Goal: Information Seeking & Learning: Learn about a topic

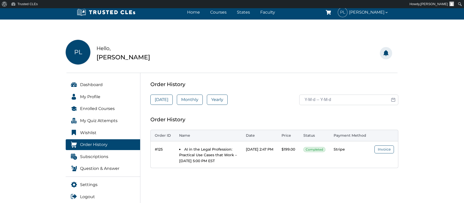
scroll to position [43, 0]
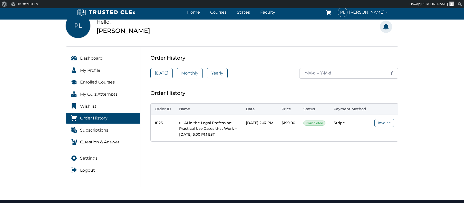
drag, startPoint x: 151, startPoint y: 93, endPoint x: 362, endPoint y: 117, distance: 211.8
click at [362, 117] on div "Order History Order ID Name Date Price Status Payment Method #125 AI in the Leg…" at bounding box center [274, 115] width 248 height 53
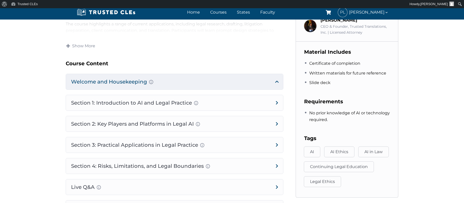
scroll to position [248, 0]
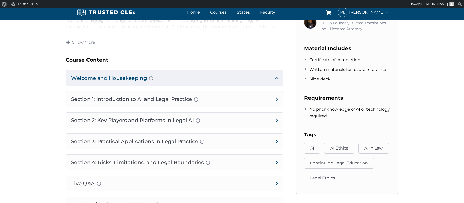
click at [141, 78] on h4 "Welcome and Housekeeping Introduction of presenters and overview of course stru…" at bounding box center [174, 77] width 217 height 15
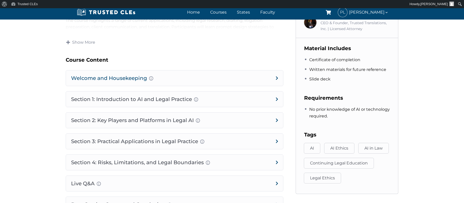
click at [276, 76] on h4 "Welcome and Housekeeping Introduction of presenters and overview of course stru…" at bounding box center [174, 77] width 217 height 15
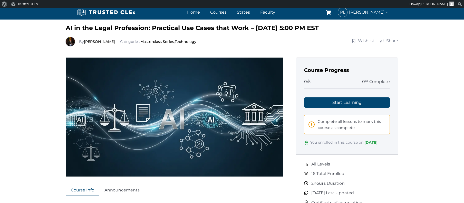
scroll to position [17, 0]
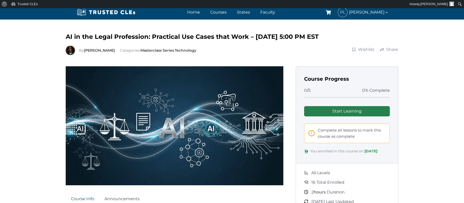
click at [342, 109] on link "Start Learning" at bounding box center [347, 111] width 86 height 10
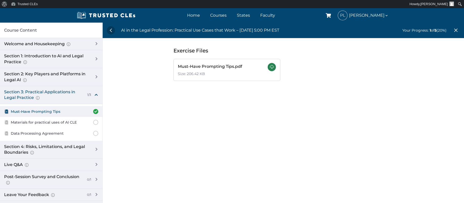
click at [268, 65] on link at bounding box center [272, 67] width 8 height 8
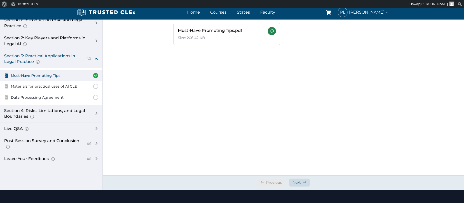
scroll to position [51, 0]
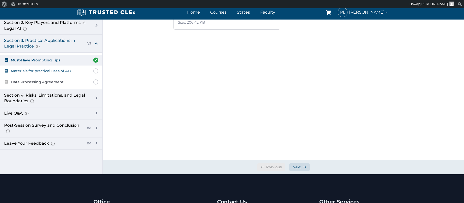
click at [60, 69] on span "Materials for practical uses of AI CLE" at bounding box center [44, 71] width 66 height 6
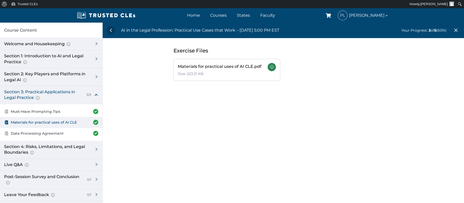
click at [268, 66] on link at bounding box center [272, 67] width 8 height 8
click at [44, 131] on span "Data Processing Agreement" at bounding box center [37, 133] width 53 height 6
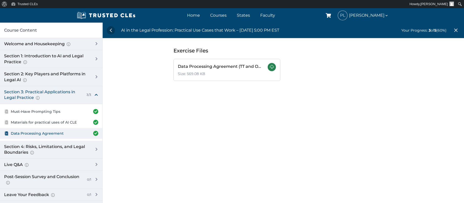
click at [268, 63] on link at bounding box center [272, 67] width 8 height 8
click at [67, 56] on div "Section 1: Introduction to AI and Legal Practice Overview of Artificial Intelli…" at bounding box center [46, 59] width 85 height 12
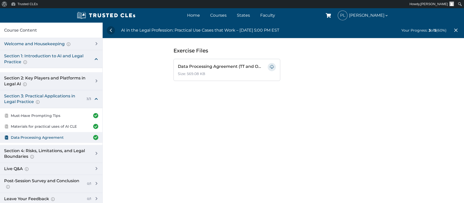
click at [51, 43] on div "Welcome and Housekeeping Introduction of presenters and overview of course stru…" at bounding box center [46, 44] width 85 height 6
